Goal: Transaction & Acquisition: Book appointment/travel/reservation

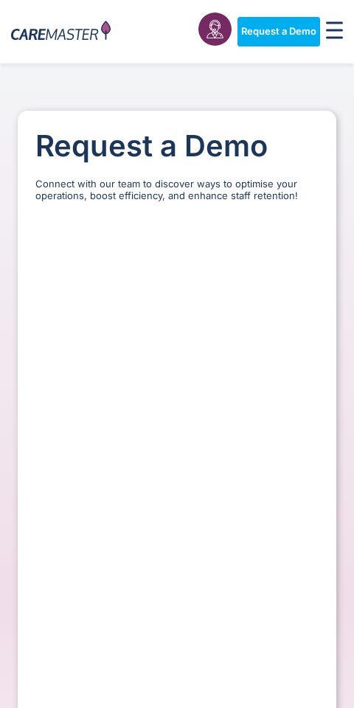
select select "**"
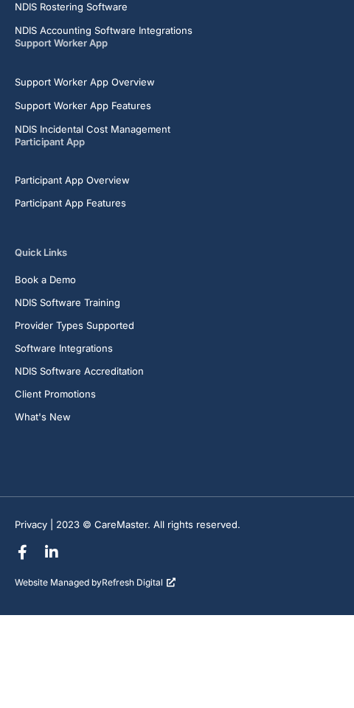
scroll to position [3302, 0]
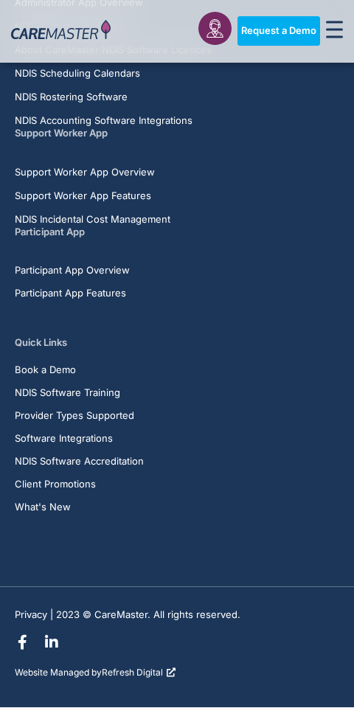
click at [295, 35] on span "Request a Demo" at bounding box center [278, 32] width 75 height 12
click at [95, 52] on div at bounding box center [61, 31] width 100 height 49
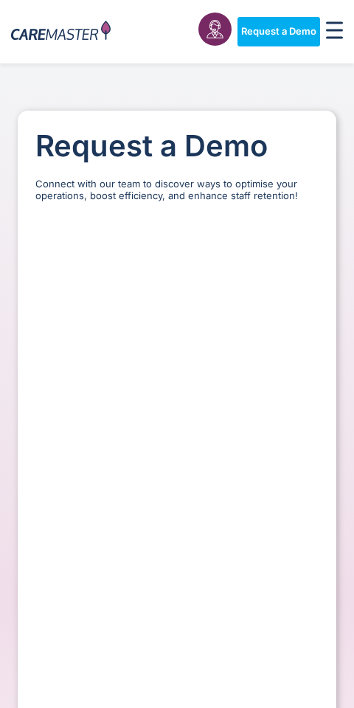
select select "**"
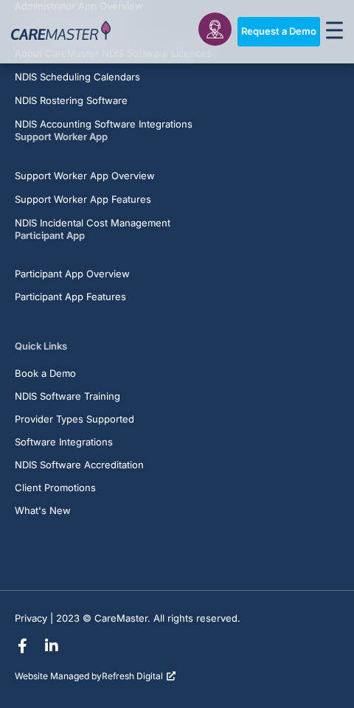
scroll to position [3302, 0]
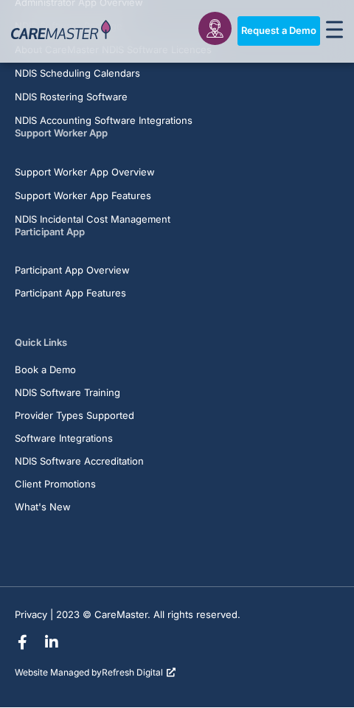
click at [289, 44] on link "Request a Demo" at bounding box center [279, 32] width 83 height 30
click at [291, 27] on span "Request a Demo" at bounding box center [278, 32] width 75 height 12
click at [256, 27] on span "Request a Demo" at bounding box center [278, 32] width 75 height 12
click at [86, 37] on img at bounding box center [61, 32] width 100 height 22
click at [105, 32] on img at bounding box center [61, 32] width 100 height 22
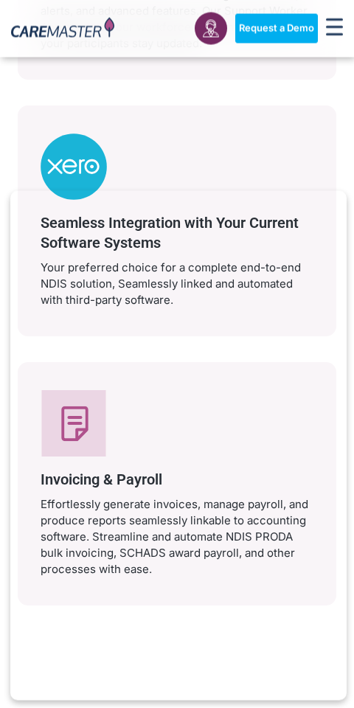
scroll to position [3894, 0]
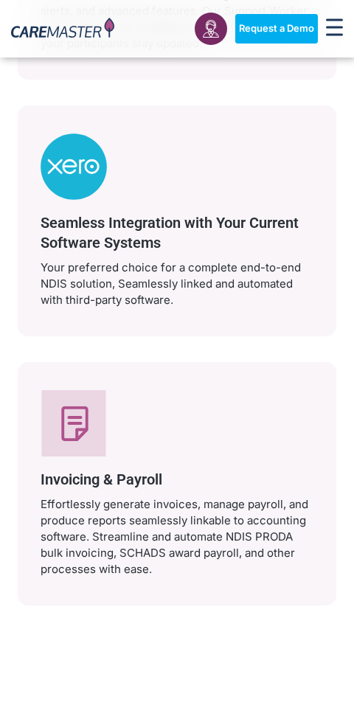
click at [332, 265] on div "Seamless Integration with Your Current Software Systems Your preferred choice f…" at bounding box center [177, 221] width 319 height 231
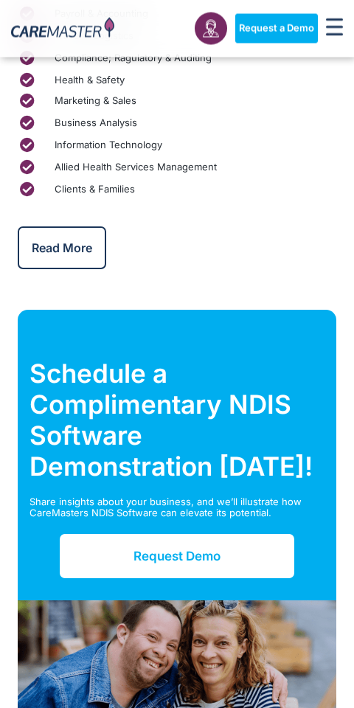
scroll to position [6046, 0]
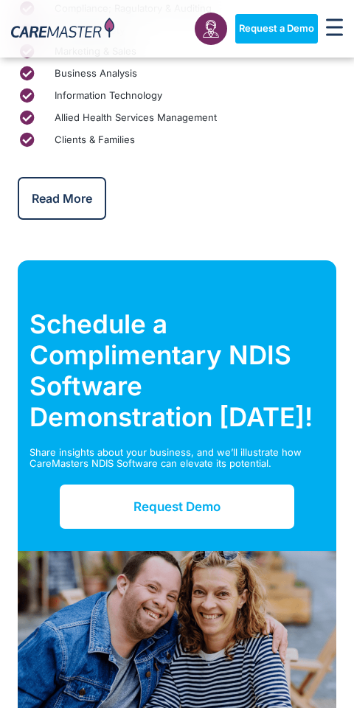
click at [165, 500] on span "Request Demo" at bounding box center [177, 507] width 87 height 15
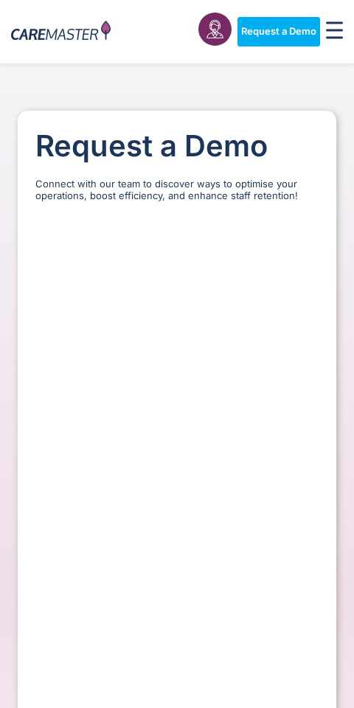
select select "**"
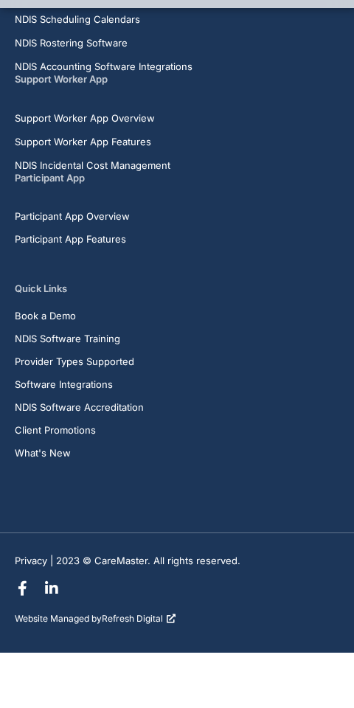
scroll to position [3302, 0]
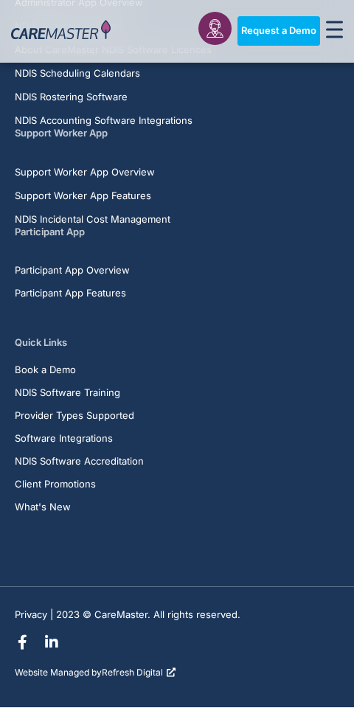
click at [280, 35] on span "Request a Demo" at bounding box center [278, 32] width 75 height 12
click at [279, 34] on span "Request a Demo" at bounding box center [278, 32] width 75 height 12
click at [275, 44] on link "Request a Demo" at bounding box center [279, 32] width 83 height 30
click at [106, 36] on img at bounding box center [61, 32] width 100 height 22
click at [95, 40] on img at bounding box center [61, 32] width 100 height 22
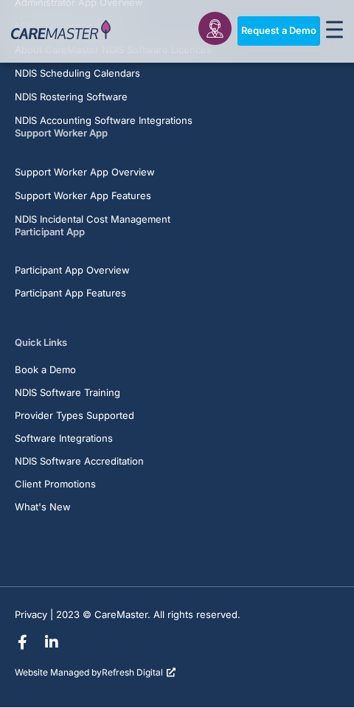
click at [98, 41] on img at bounding box center [61, 32] width 100 height 22
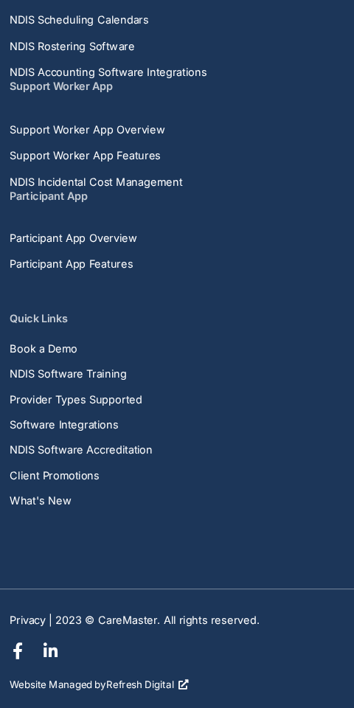
scroll to position [10503, 0]
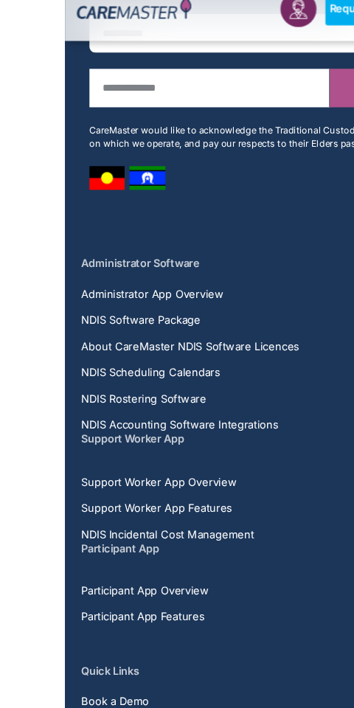
scroll to position [11171, 0]
